Goal: Transaction & Acquisition: Purchase product/service

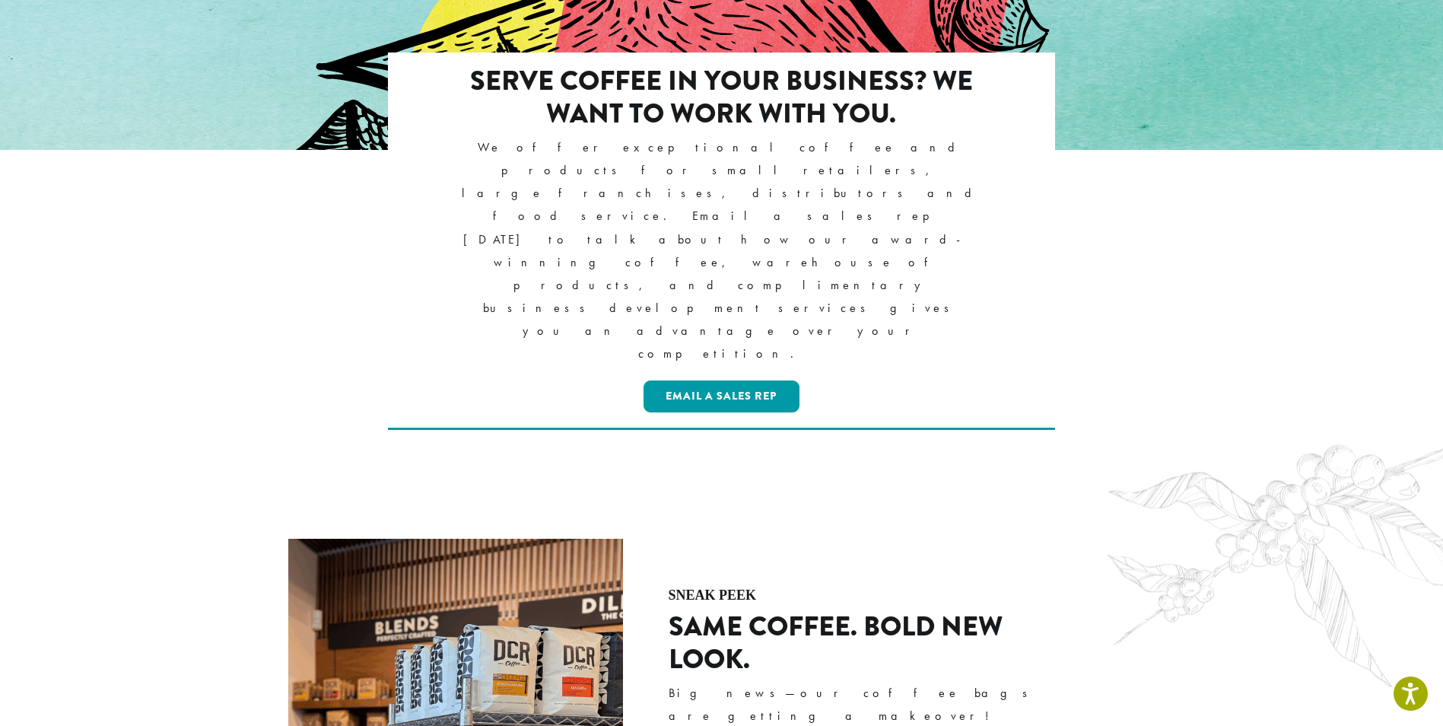
scroll to position [1901, 0]
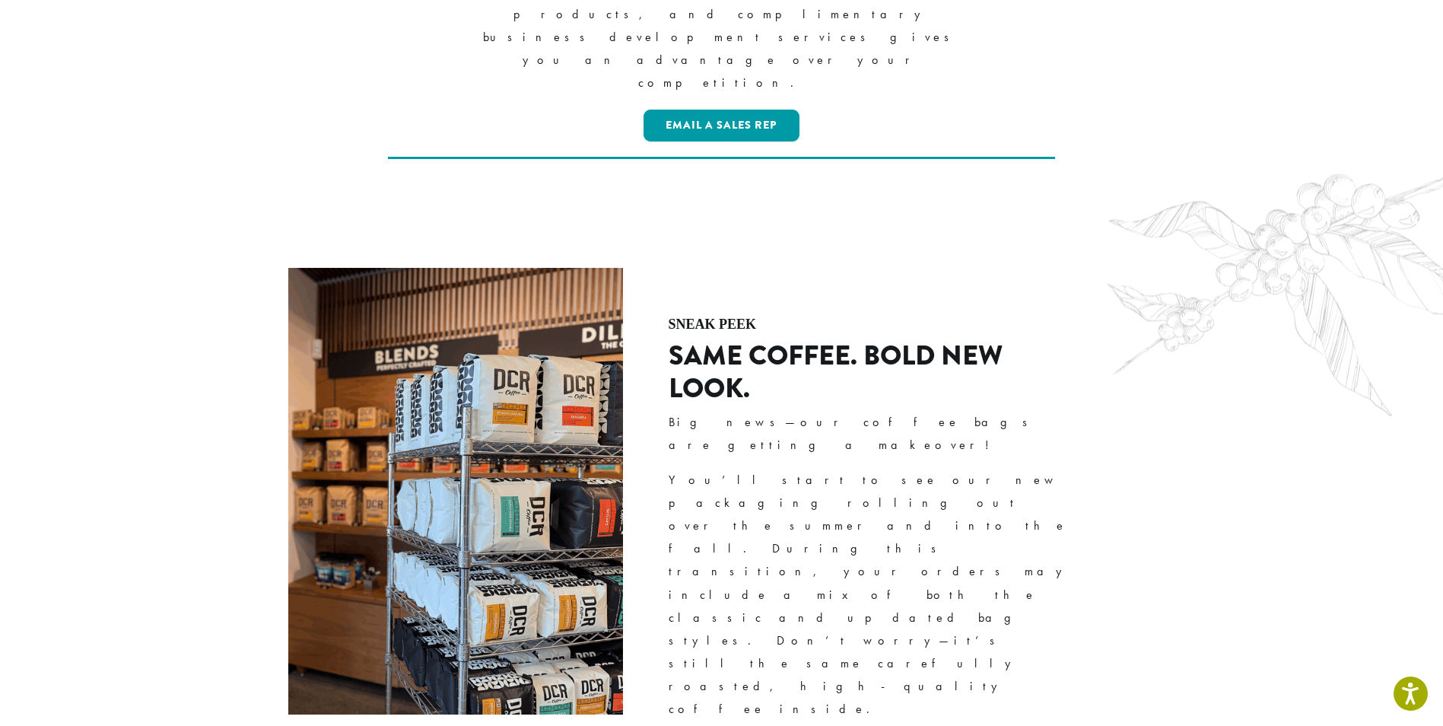
click at [1247, 220] on section "SNEAK PEEK SAME COFFEE. BOLD NEW LOOK. Big news—our coffee bags are getting a m…" at bounding box center [721, 581] width 1443 height 723
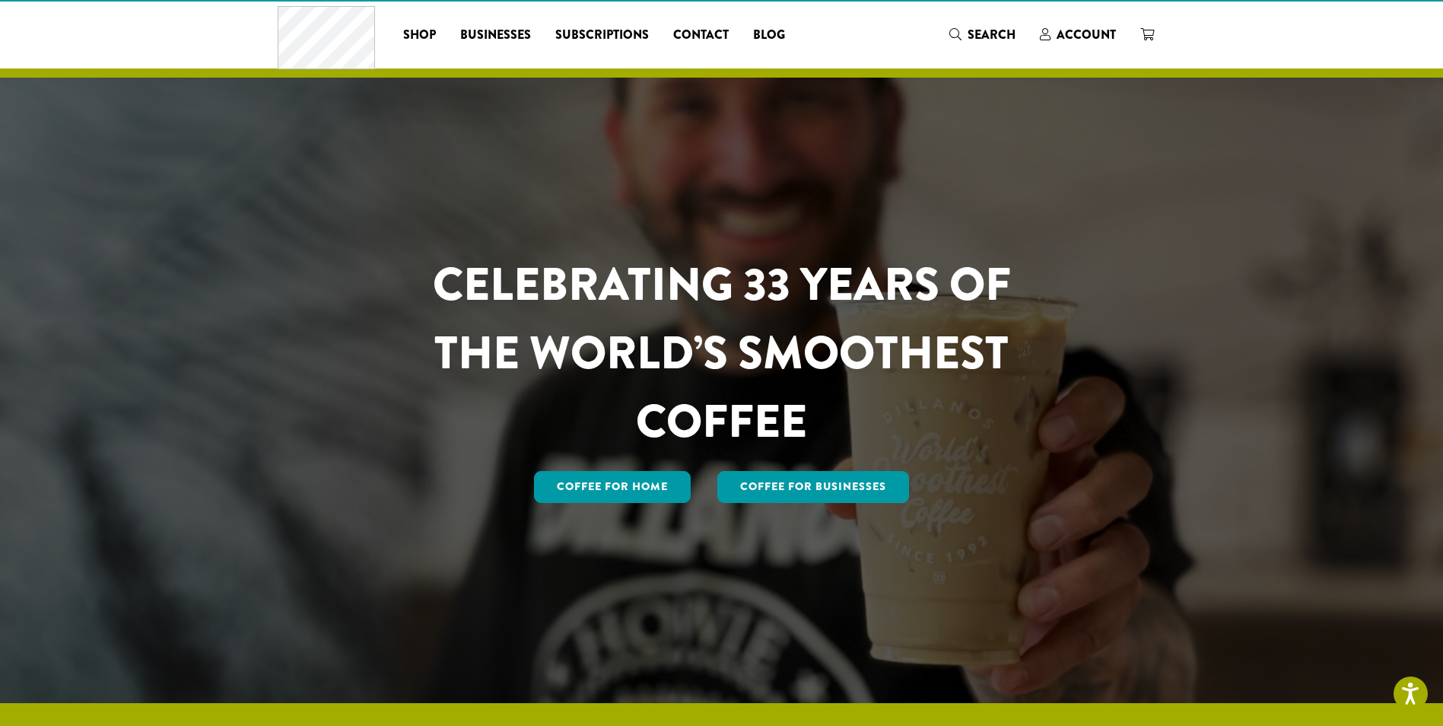
scroll to position [0, 0]
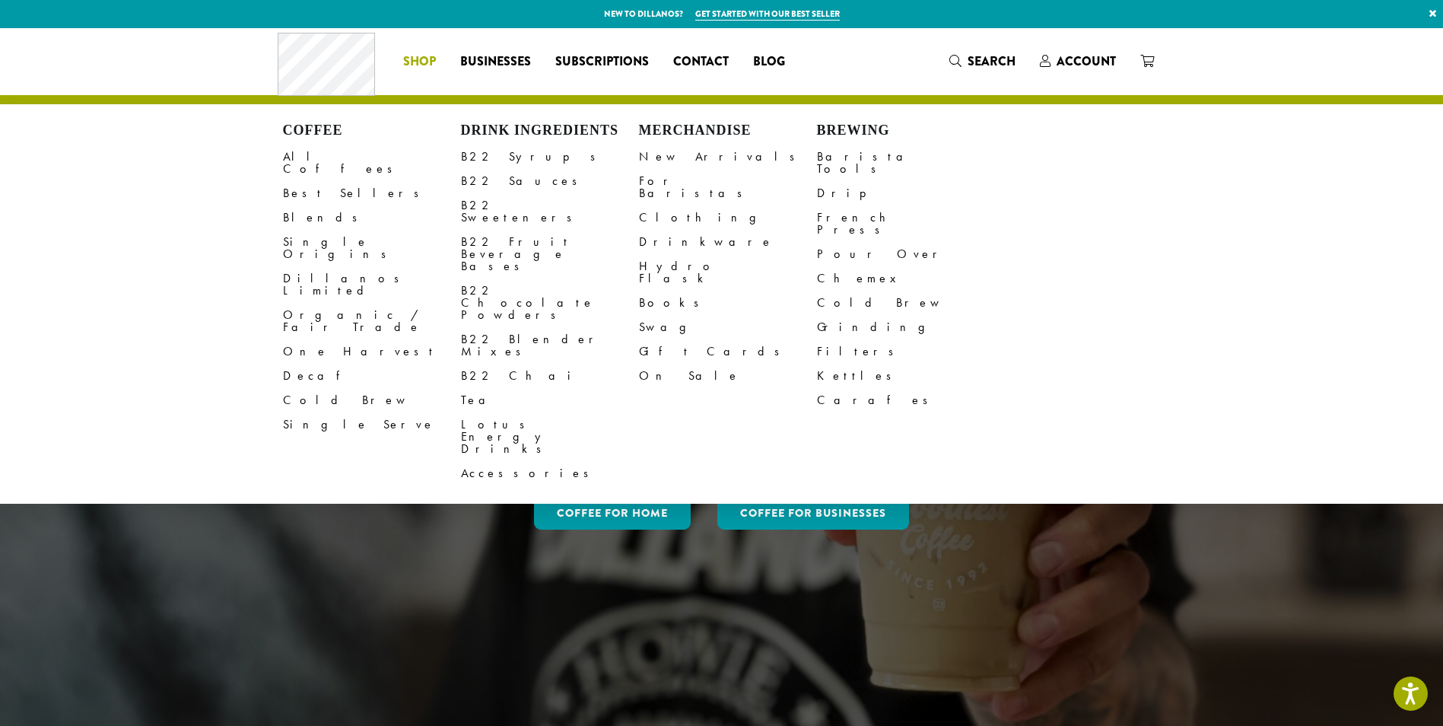
click at [418, 59] on span "Shop" at bounding box center [419, 61] width 33 height 19
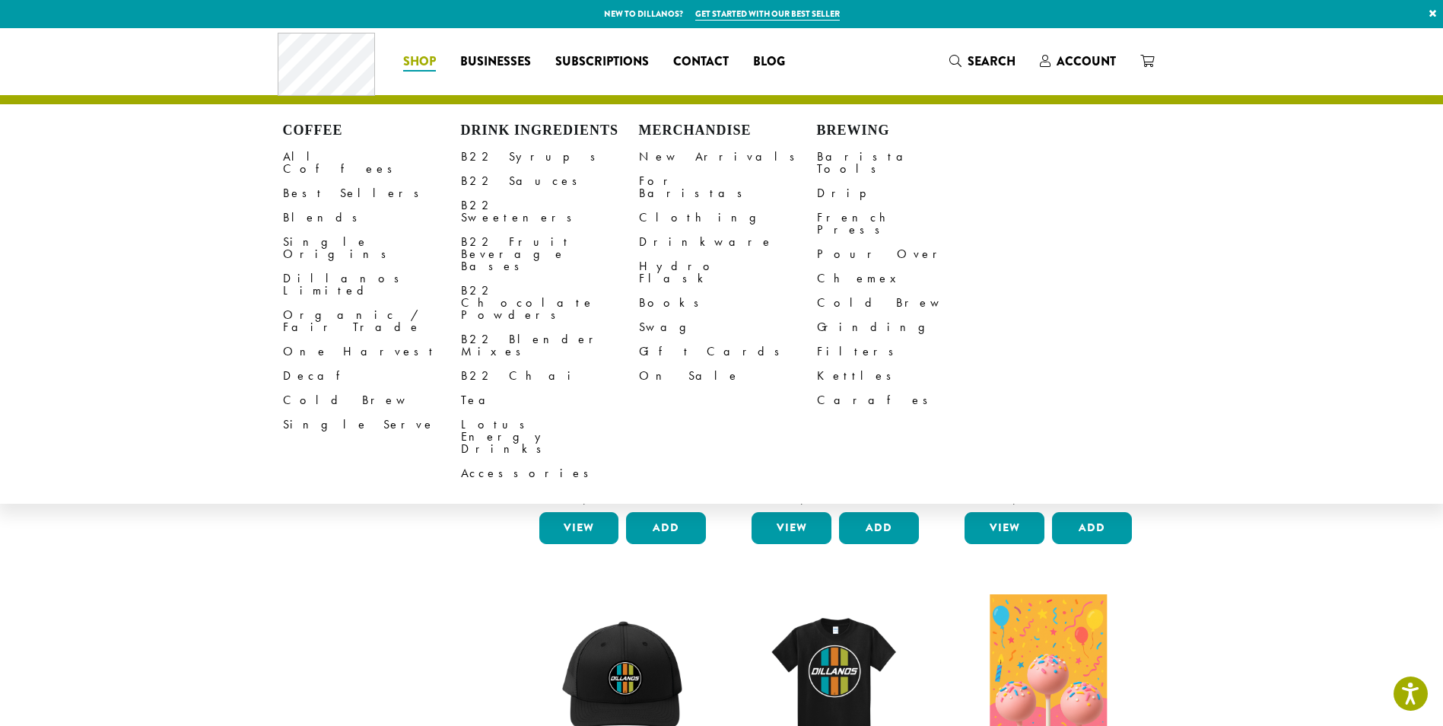
click at [1281, 329] on ul "Coffee All Coffees Best Sellers Blends Single Origins Dillanos Limited Organic …" at bounding box center [721, 304] width 1443 height 400
click at [833, 156] on link "Barista Tools" at bounding box center [906, 163] width 178 height 37
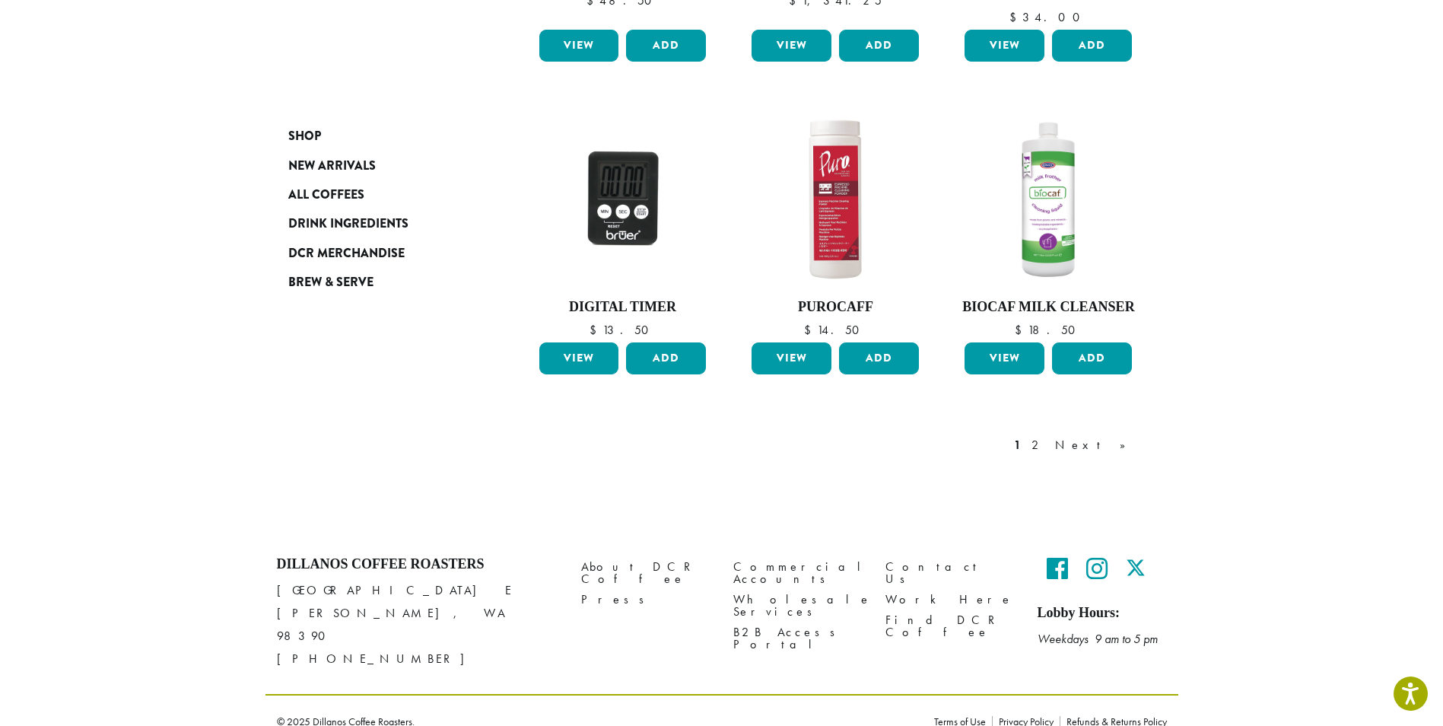
scroll to position [1175, 0]
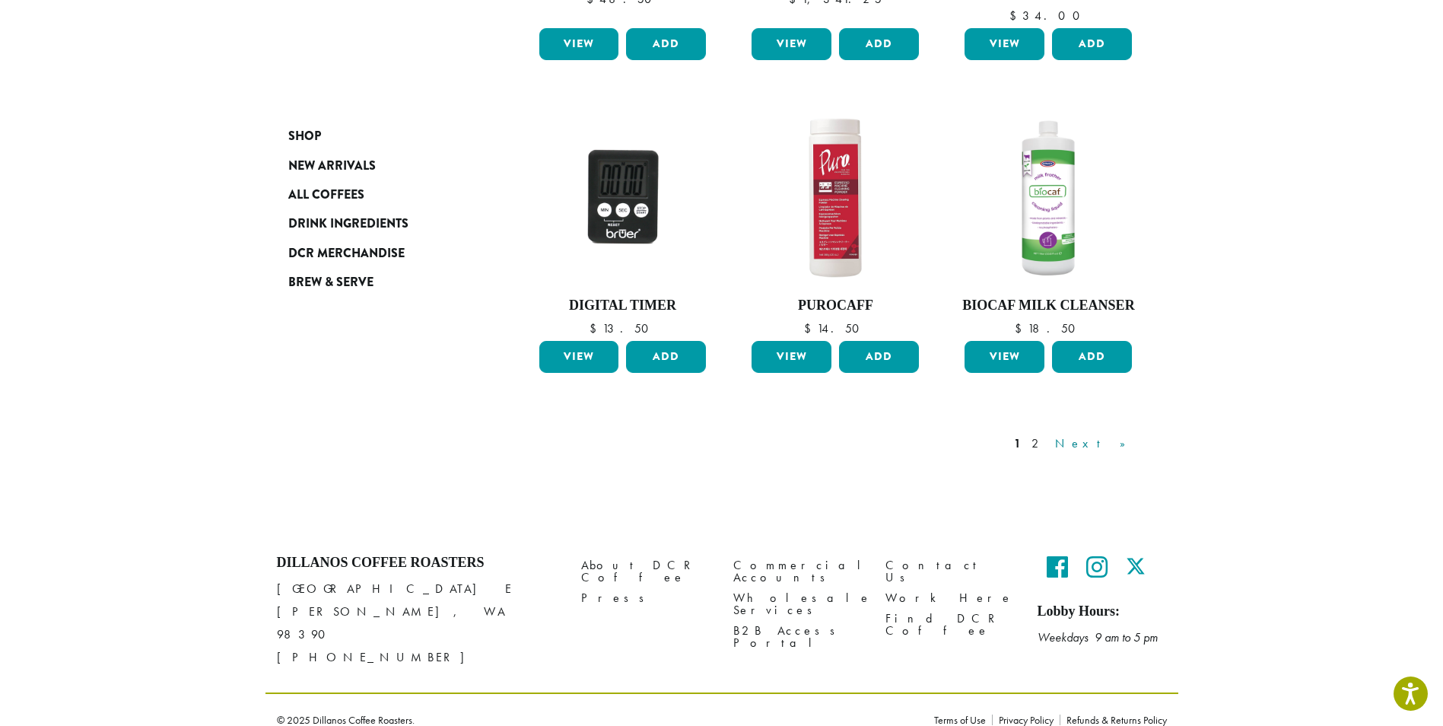
click at [1129, 445] on link "Next »" at bounding box center [1095, 443] width 87 height 18
